Goal: Navigation & Orientation: Find specific page/section

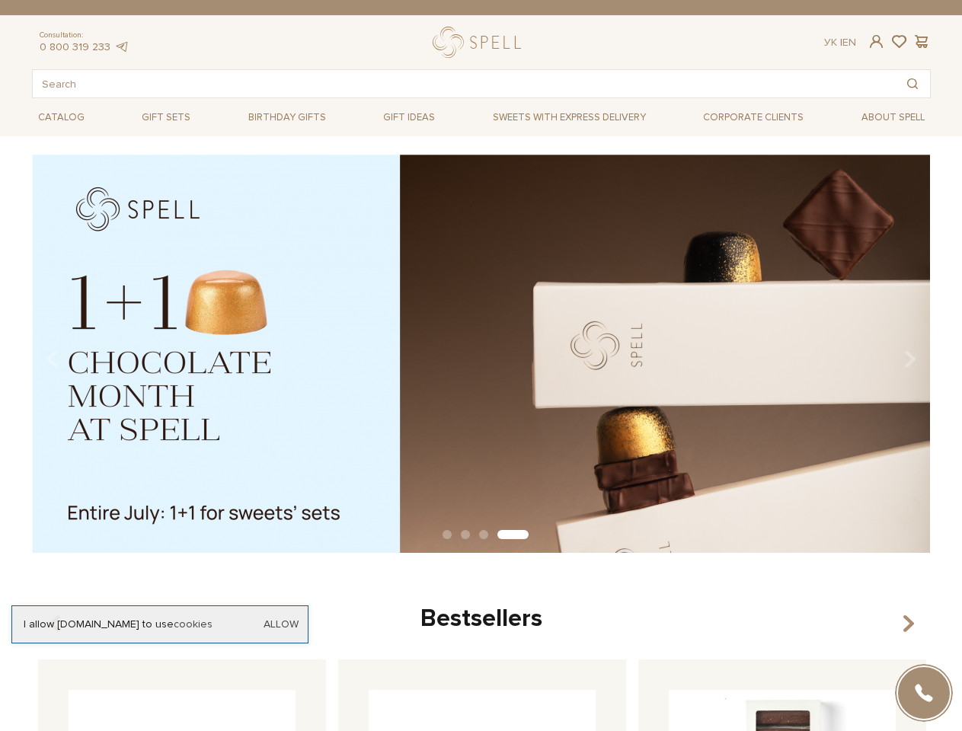
click at [876, 41] on span at bounding box center [876, 42] width 18 height 16
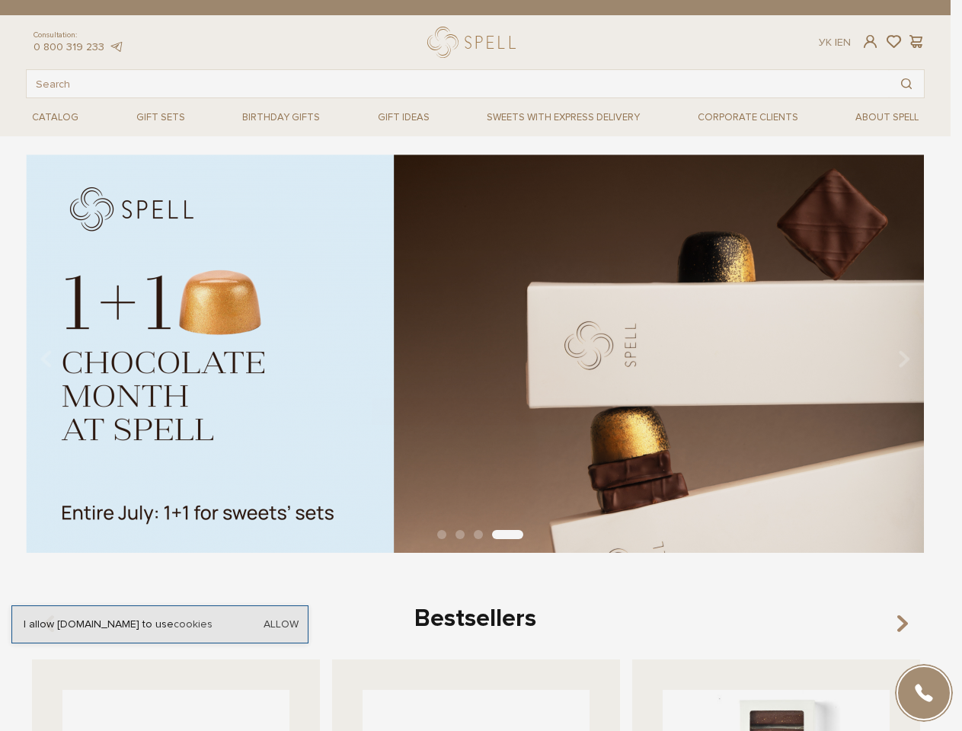
click at [899, 42] on div "Login E-Mail Password Forgot password? Sign In Sign up Forgot password? Enter y…" at bounding box center [481, 365] width 962 height 731
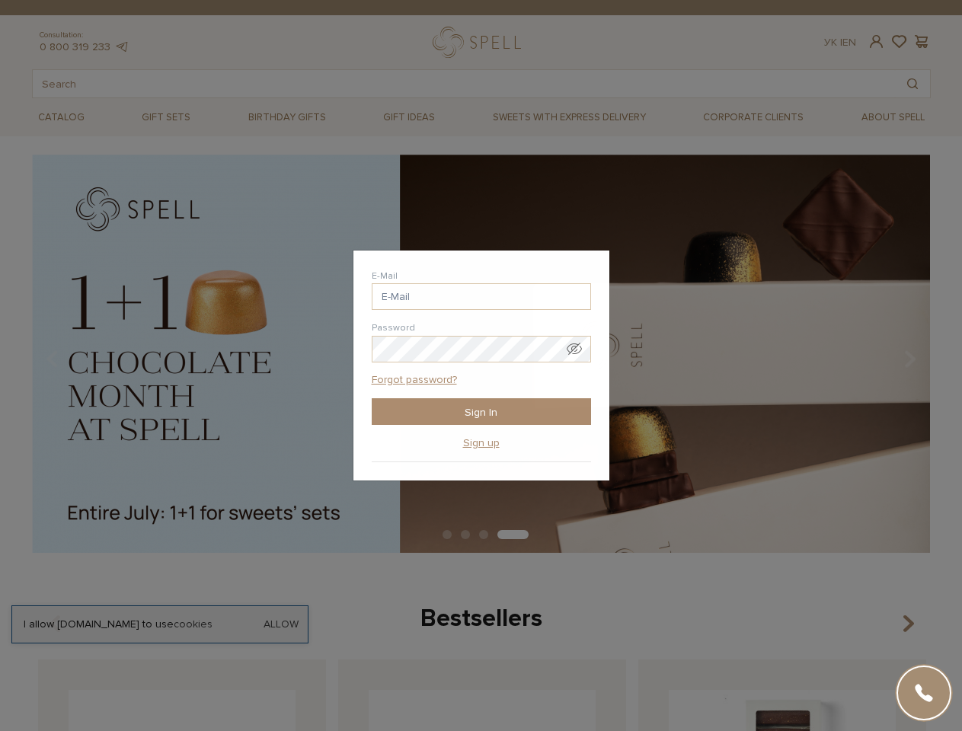
click at [922, 42] on div "Login E-Mail Password Forgot password? Sign In Sign up Forgot password? Enter y…" at bounding box center [481, 365] width 962 height 731
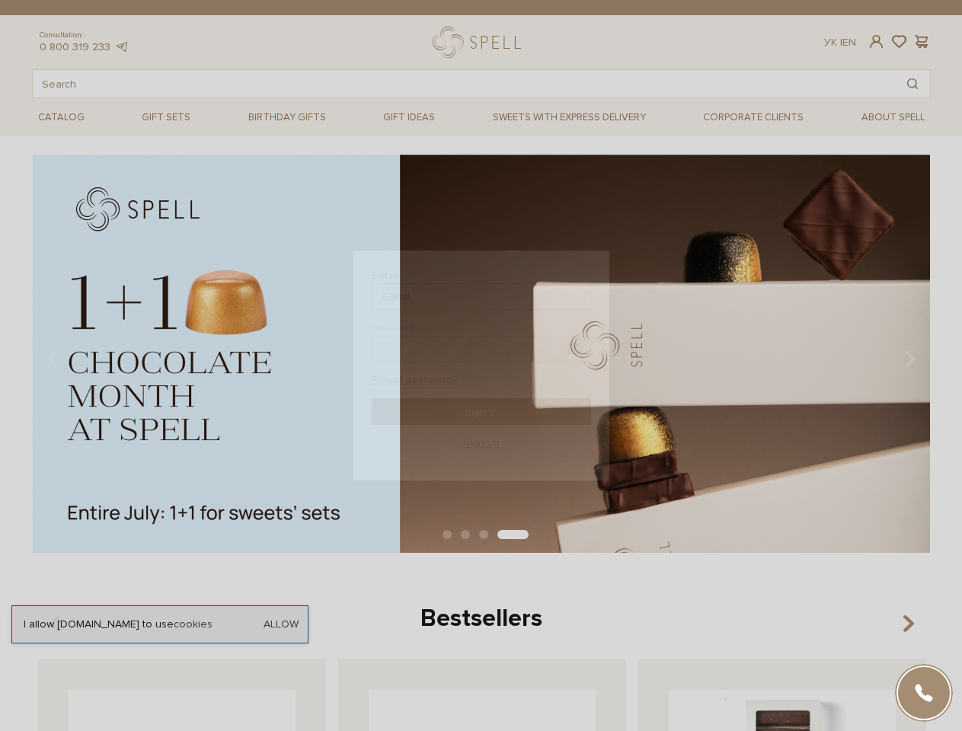
click at [912, 84] on div "Login E-Mail Password Forgot password? Sign In Sign up Forgot password? Enter y…" at bounding box center [481, 365] width 962 height 731
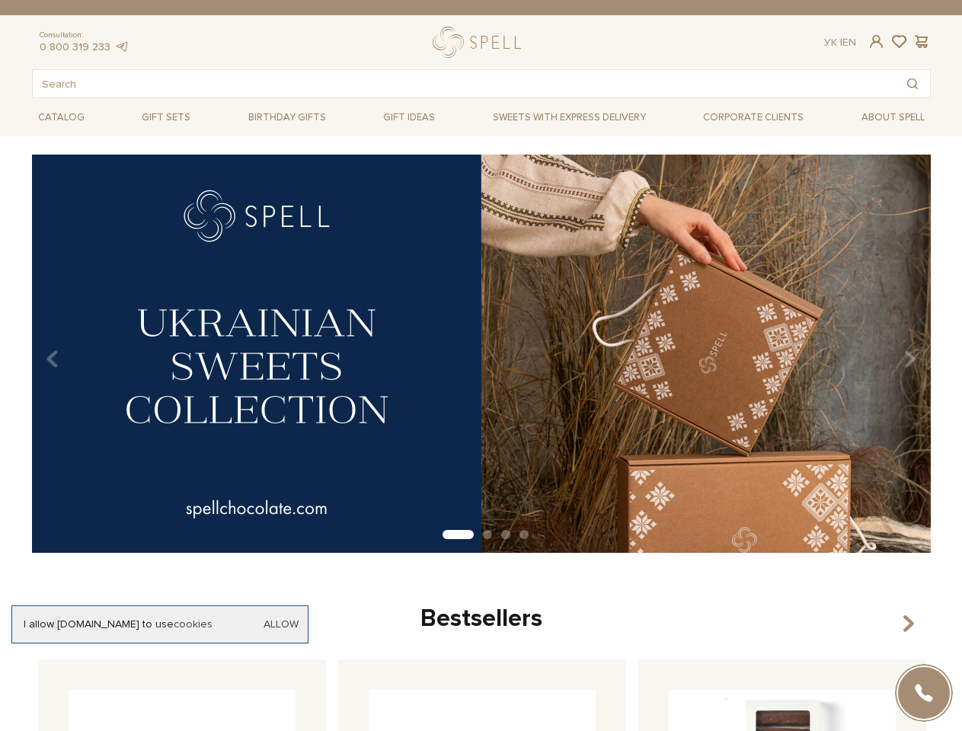
click at [0, 353] on div "slide 6 of 4" at bounding box center [481, 349] width 962 height 388
click at [15, 353] on div "slide 6 of 4" at bounding box center [481, 349] width 962 height 388
click at [954, 353] on div "slide 2 of 4" at bounding box center [481, 349] width 962 height 388
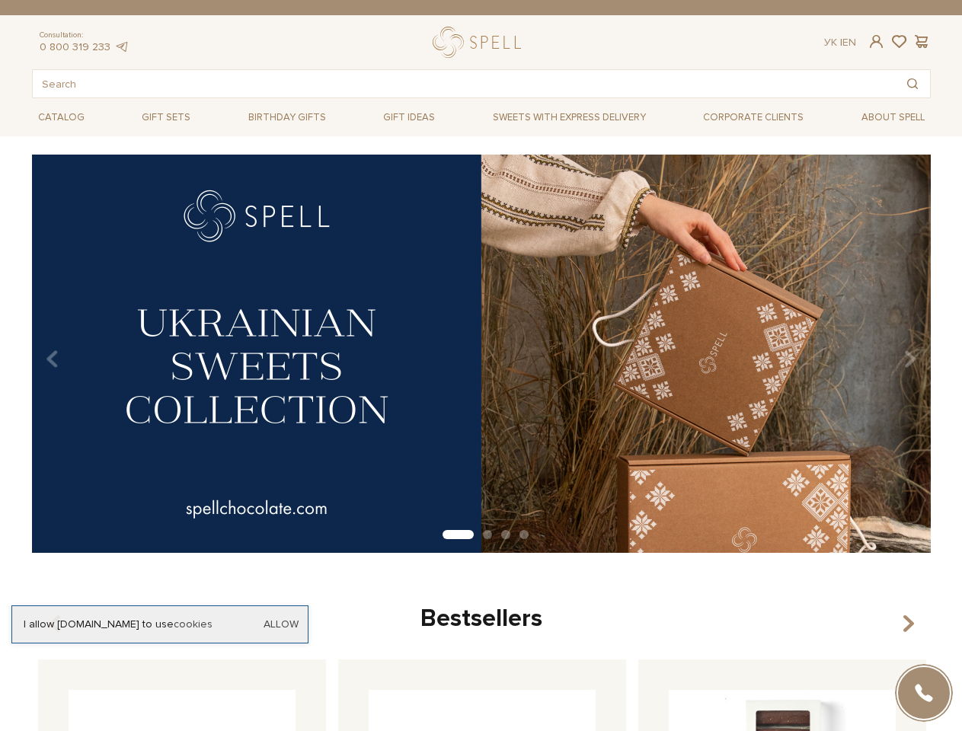
click at [481, 535] on div "Carousel Pagination" at bounding box center [481, 536] width 899 height 14
